Goal: Task Accomplishment & Management: Use online tool/utility

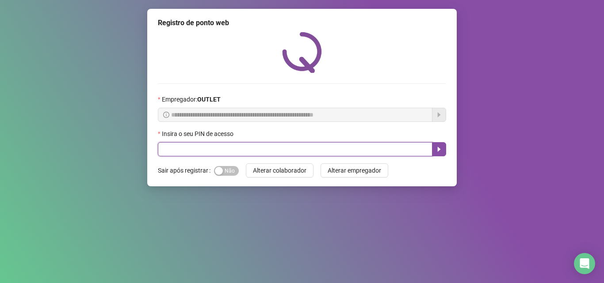
click at [210, 148] on input "text" at bounding box center [295, 149] width 274 height 14
type input "*****"
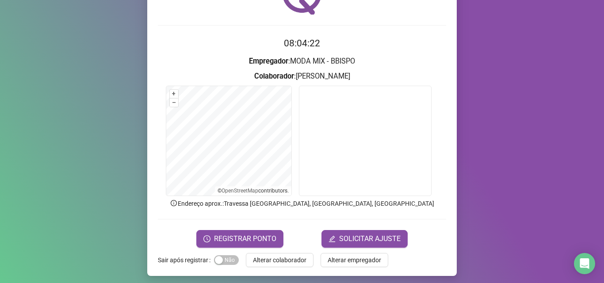
scroll to position [62, 0]
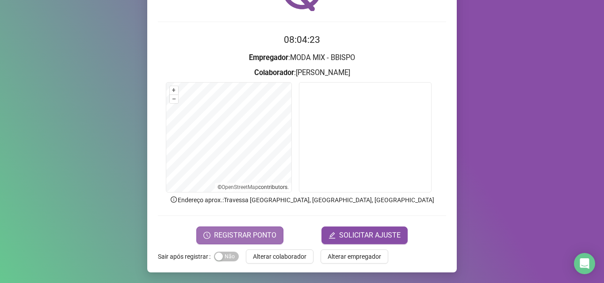
click at [227, 231] on span "REGISTRAR PONTO" at bounding box center [245, 235] width 62 height 11
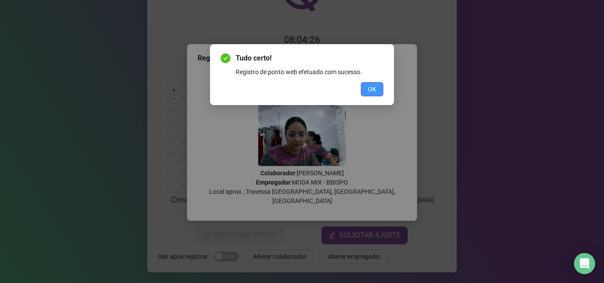
click at [365, 91] on button "OK" at bounding box center [372, 89] width 23 height 14
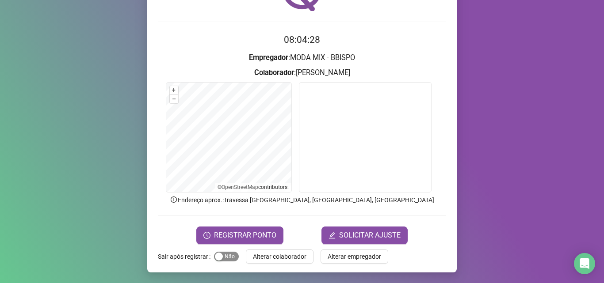
click at [223, 256] on span "Sim Não" at bounding box center [226, 257] width 25 height 10
click at [350, 254] on span "Alterar empregador" at bounding box center [353, 257] width 53 height 10
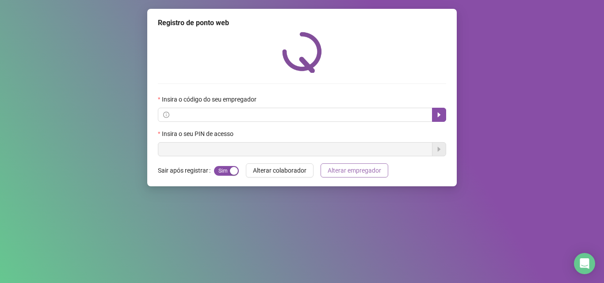
scroll to position [0, 0]
click at [285, 168] on span "Alterar colaborador" at bounding box center [279, 171] width 53 height 10
click at [97, 208] on div "Registro de ponto web Insira o código do seu empregador Insira o seu PIN de ace…" at bounding box center [302, 141] width 604 height 283
click at [364, 124] on form "Insira o código do seu empregador Insira o seu PIN de acesso" at bounding box center [302, 126] width 288 height 62
click at [320, 141] on div "Insira o seu PIN de acesso" at bounding box center [302, 135] width 288 height 13
